Goal: Transaction & Acquisition: Purchase product/service

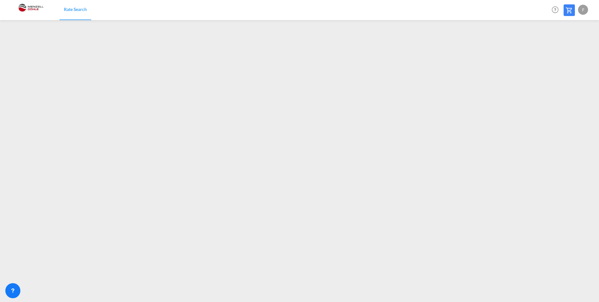
drag, startPoint x: 203, startPoint y: 5, endPoint x: 198, endPoint y: 7, distance: 5.2
click at [198, 7] on div "Rate Search Help Resources Product Release F My Profile Logout" at bounding box center [299, 9] width 581 height 19
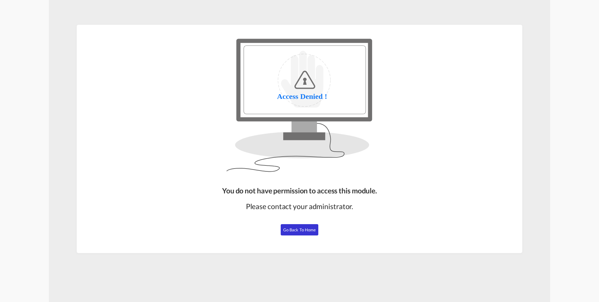
click at [300, 231] on span "Go Back to Home" at bounding box center [299, 229] width 33 height 5
